Goal: Information Seeking & Learning: Understand process/instructions

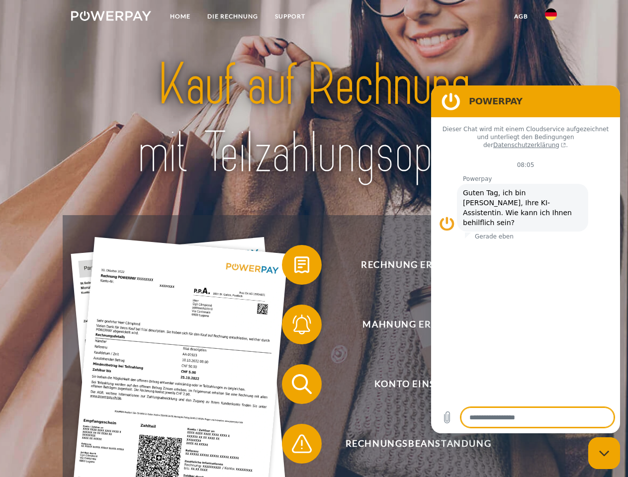
click at [111, 17] on img at bounding box center [111, 16] width 80 height 10
click at [551, 17] on img at bounding box center [551, 14] width 12 height 12
click at [520, 16] on link "agb" at bounding box center [520, 16] width 31 height 18
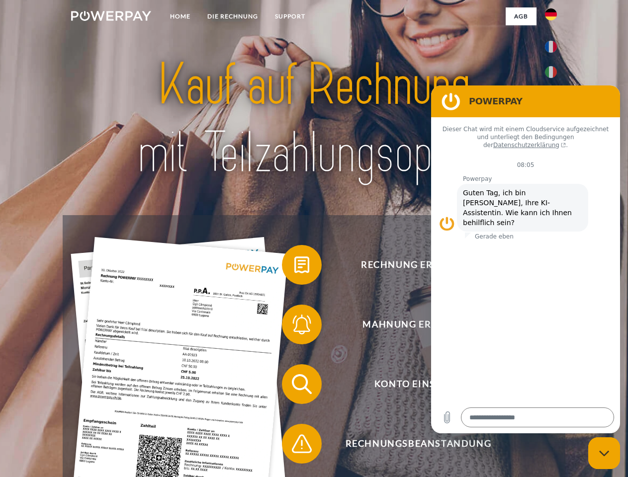
click at [294, 267] on span at bounding box center [287, 265] width 50 height 50
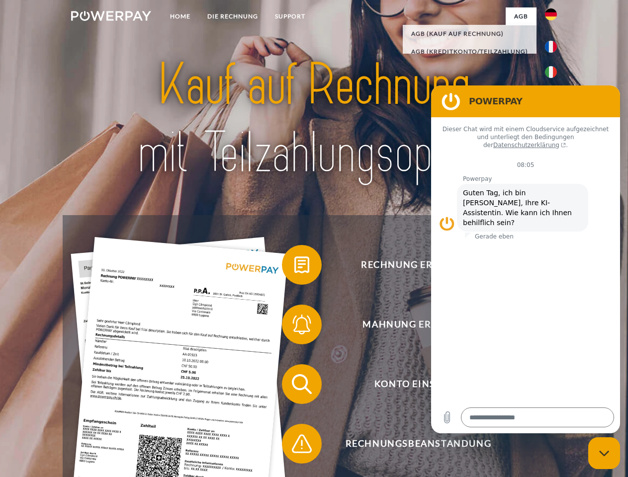
click at [294, 327] on span at bounding box center [287, 325] width 50 height 50
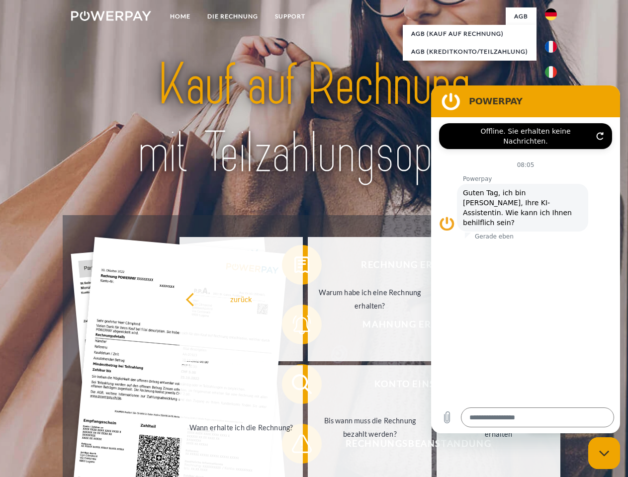
click at [308, 386] on link "Bis wann muss die Rechnung bezahlt werden?" at bounding box center [370, 427] width 124 height 124
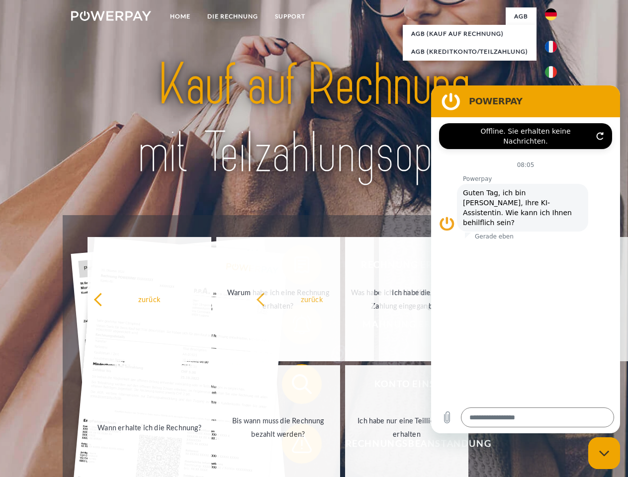
click at [294, 446] on span at bounding box center [287, 444] width 50 height 50
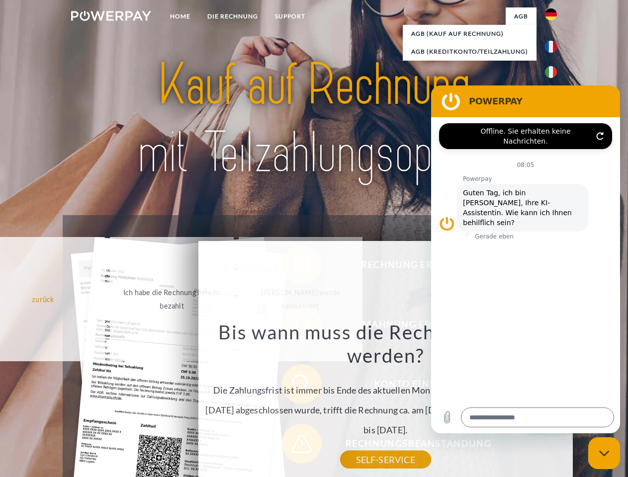
click at [604, 453] on icon "Messaging-Fenster schließen" at bounding box center [604, 453] width 10 height 6
type textarea "*"
